Goal: Information Seeking & Learning: Learn about a topic

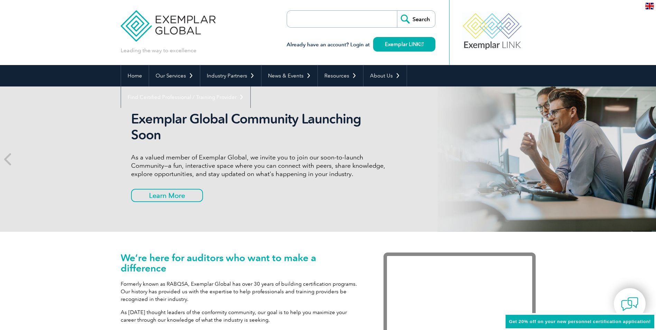
click at [348, 12] on input "search" at bounding box center [326, 19] width 73 height 17
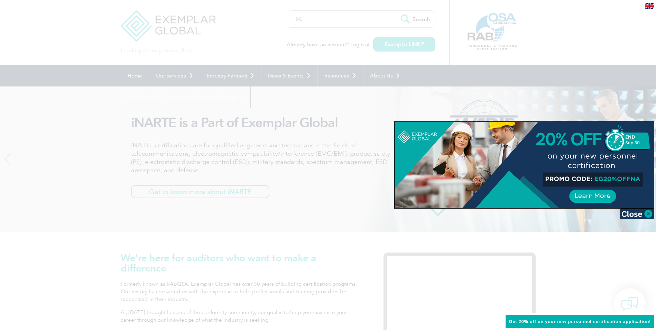
type input "RC"
click at [423, 21] on div at bounding box center [328, 165] width 656 height 330
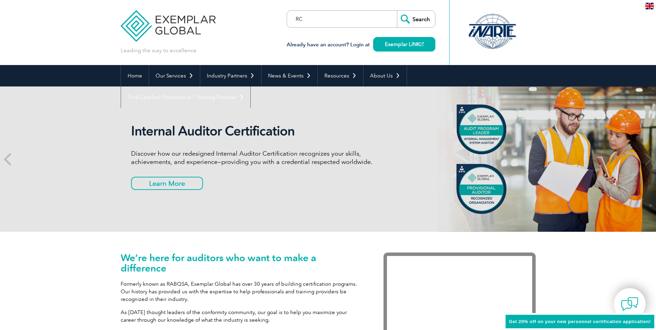
click at [303, 20] on input "RC" at bounding box center [326, 19] width 73 height 17
drag, startPoint x: 328, startPoint y: 17, endPoint x: 290, endPoint y: 16, distance: 38.0
click at [290, 16] on input "RC" at bounding box center [326, 19] width 73 height 17
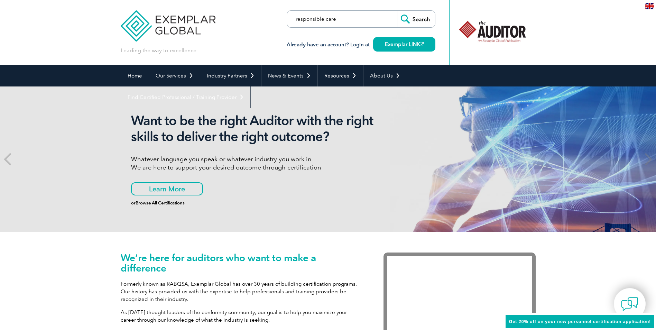
type input "responsible care"
click at [412, 18] on input "Search" at bounding box center [416, 19] width 38 height 17
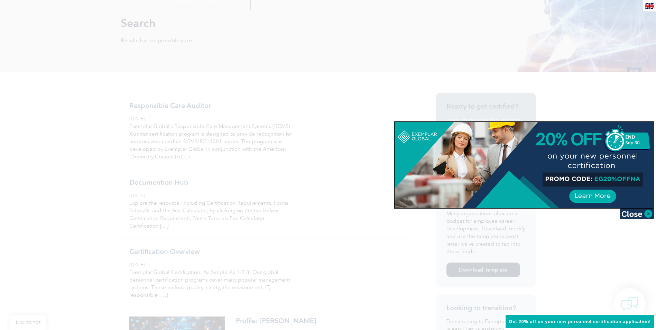
scroll to position [104, 0]
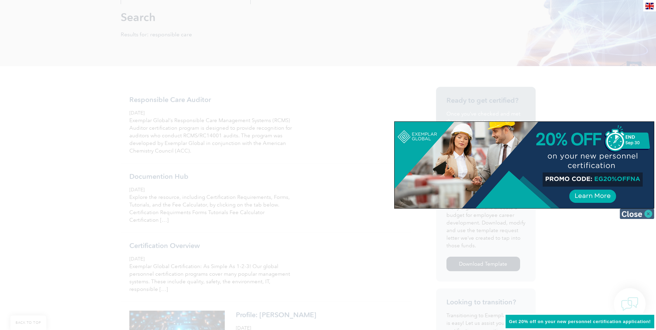
click at [627, 213] on img at bounding box center [636, 213] width 35 height 10
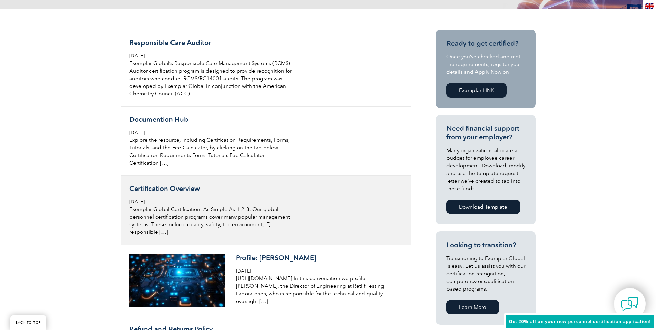
scroll to position [138, 0]
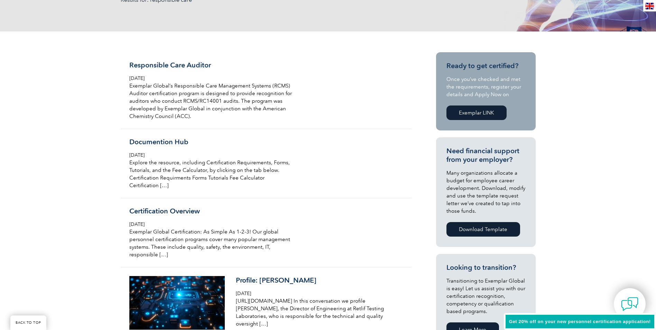
click at [470, 114] on link "Exemplar LINK" at bounding box center [476, 112] width 60 height 15
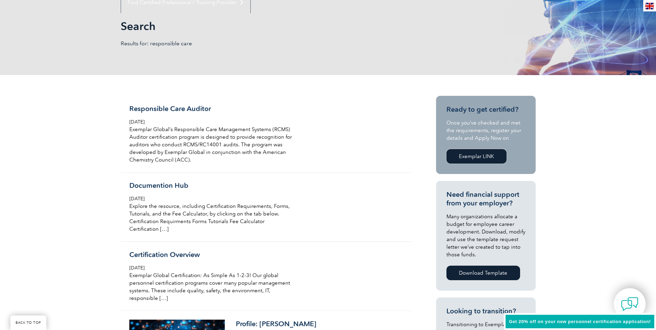
scroll to position [69, 0]
